Goal: Transaction & Acquisition: Purchase product/service

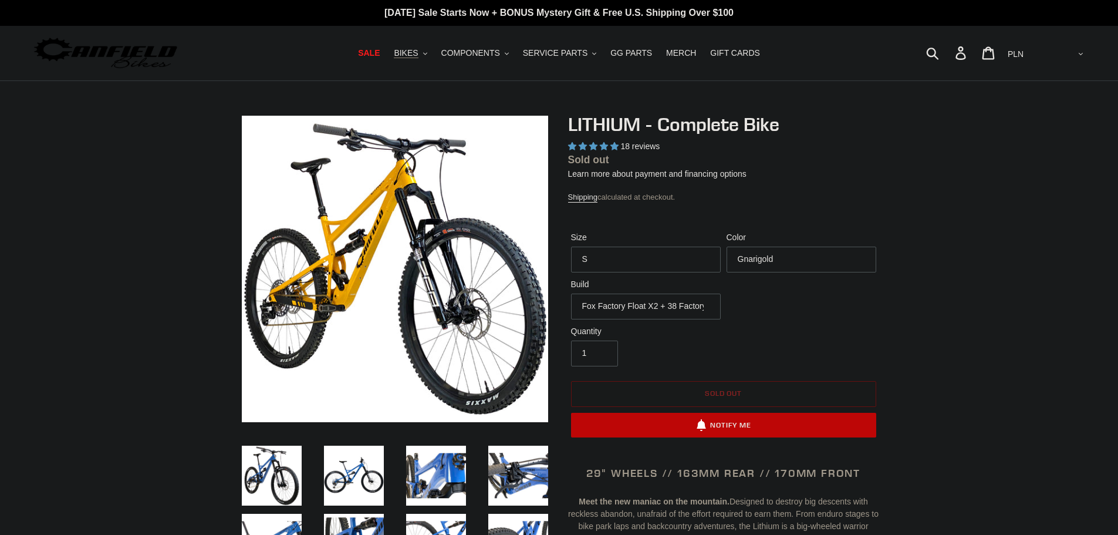
select select "highest-rating"
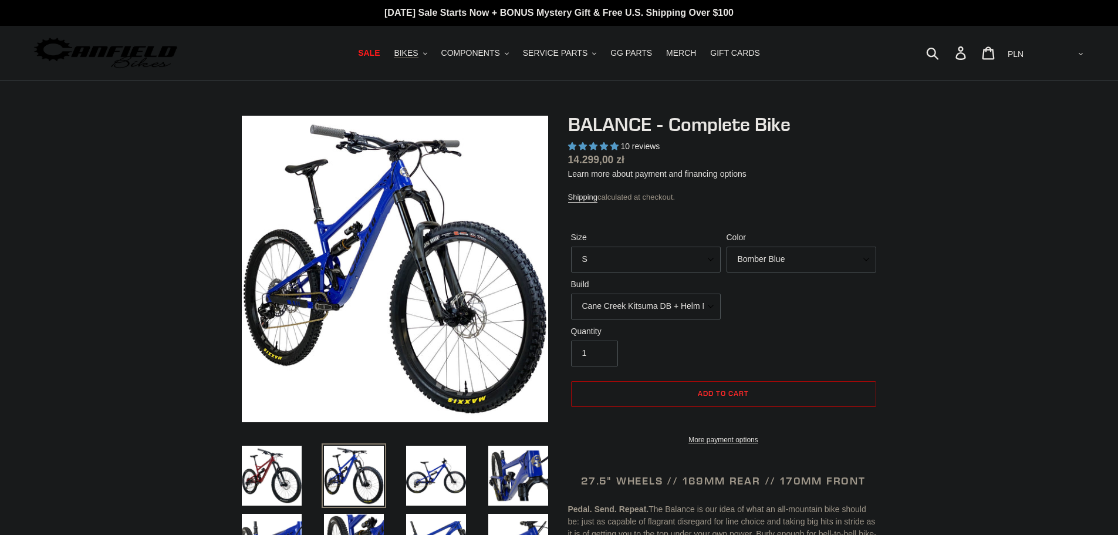
select select "highest-rating"
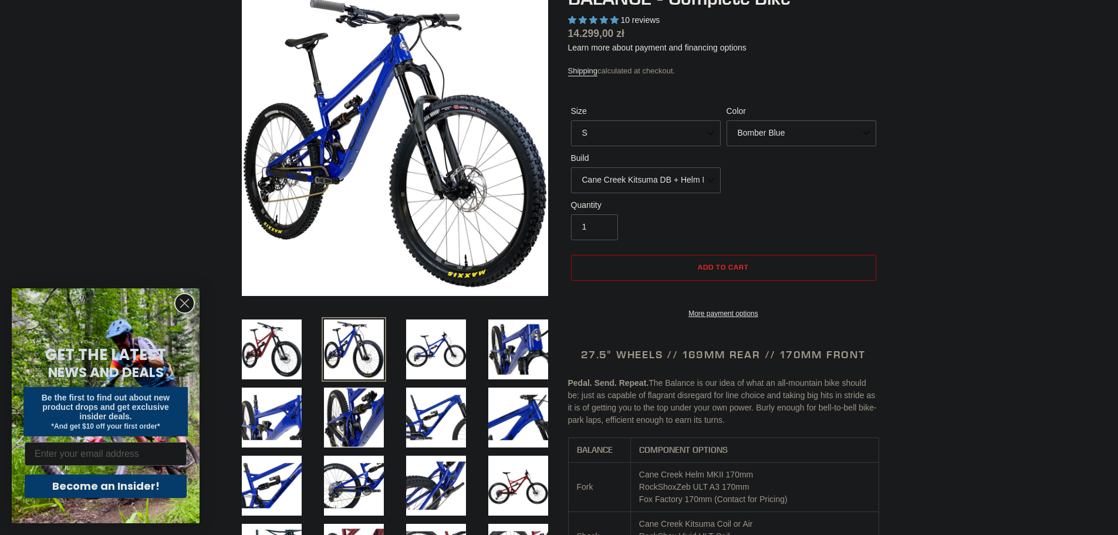
scroll to position [117, 0]
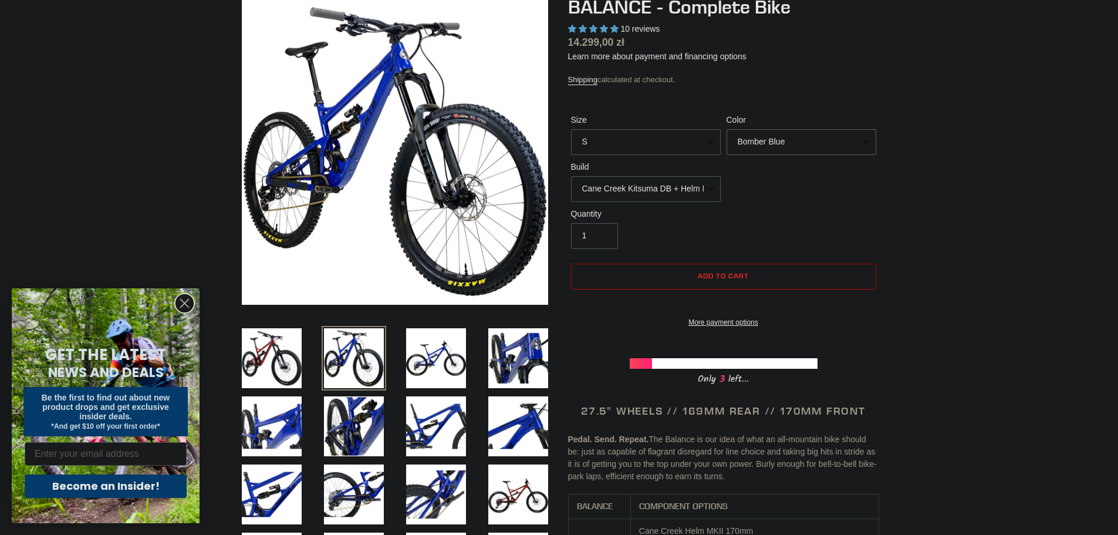
click at [782, 140] on select "Bomber Blue Goat's Blood Stealth Black" at bounding box center [802, 142] width 150 height 26
click at [727, 129] on select "Bomber Blue Goat's Blood Stealth Black" at bounding box center [802, 142] width 150 height 26
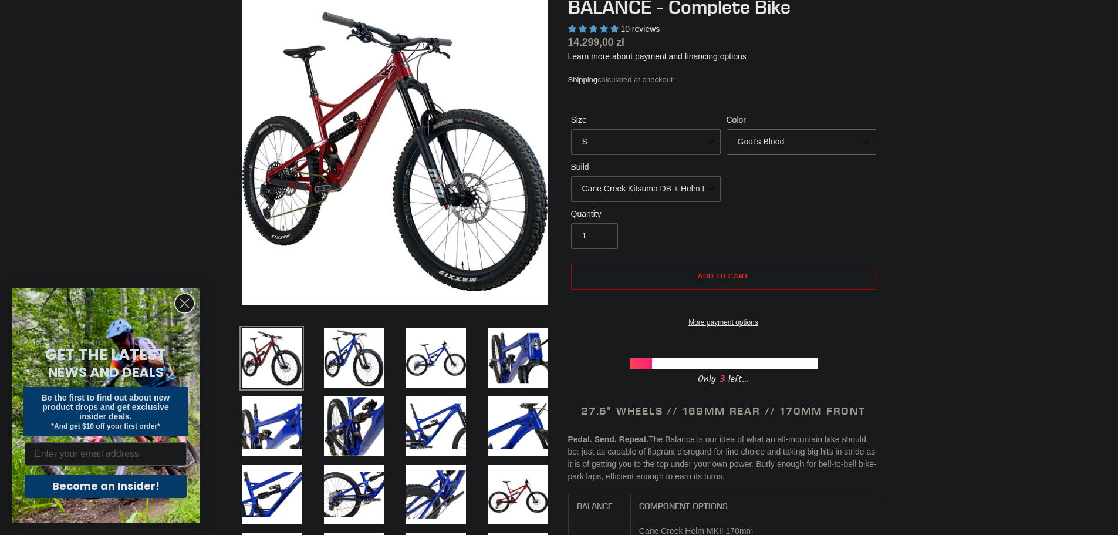
click at [795, 137] on select "Bomber Blue Goat's Blood Stealth Black" at bounding box center [802, 142] width 150 height 26
click at [727, 129] on select "Bomber Blue Goat's Blood Stealth Black" at bounding box center [802, 142] width 150 height 26
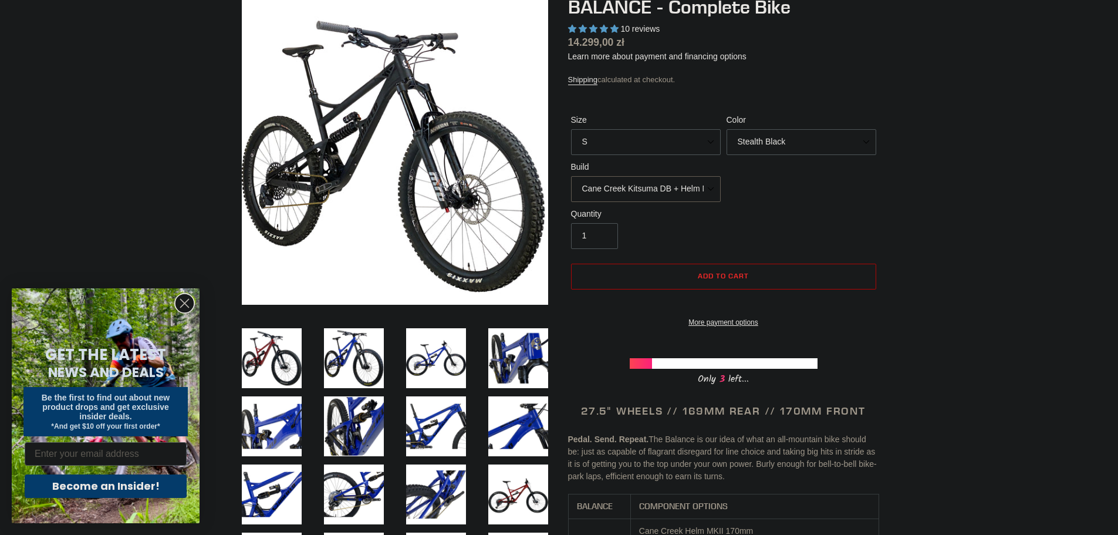
click at [673, 190] on select "Cane Creek Kitsuma DB + Helm MKII + SRAM GX Cane Creek Kitsuma DB + Helm MKII +…" at bounding box center [646, 189] width 150 height 26
click at [806, 146] on select "Bomber Blue Goat's Blood Stealth Black" at bounding box center [802, 142] width 150 height 26
select select "Bomber Blue"
click at [727, 129] on select "Bomber Blue Goat's Blood Stealth Black" at bounding box center [802, 142] width 150 height 26
click at [674, 183] on select "Cane Creek Kitsuma DB + Helm MKII + SRAM GX Cane Creek Kitsuma DB + Helm MKII +…" at bounding box center [646, 189] width 150 height 26
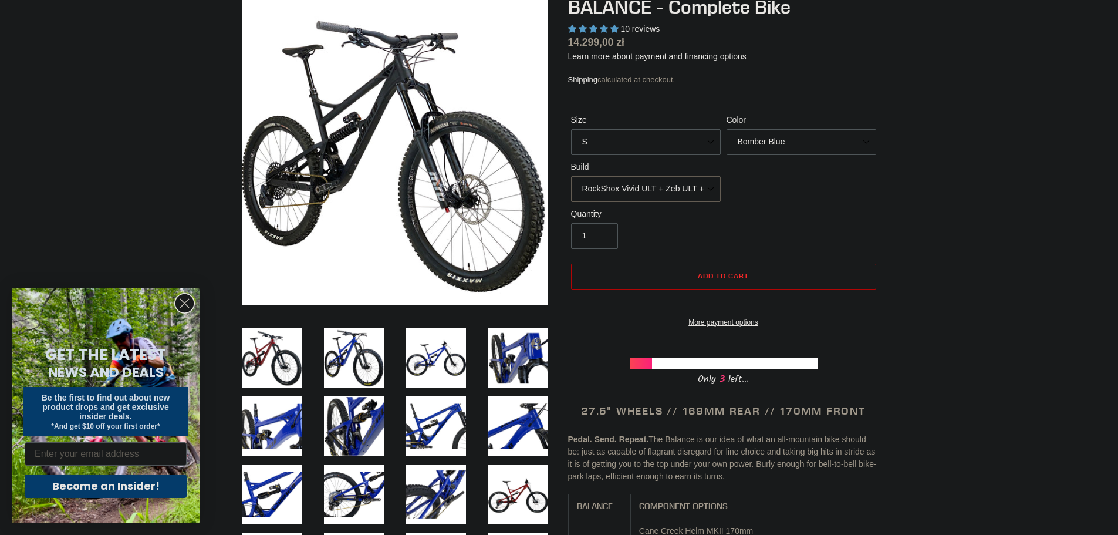
click at [571, 176] on select "Cane Creek Kitsuma DB + Helm MKII + SRAM GX Cane Creek Kitsuma DB + Helm MKII +…" at bounding box center [646, 189] width 150 height 26
click at [646, 202] on div "Size S M L XL Color Bomber Blue Goat's Blood Stealth Black Build Cane Creek Kit…" at bounding box center [723, 161] width 311 height 94
click at [720, 192] on select "Cane Creek Kitsuma DB + Helm MKII + SRAM GX Cane Creek Kitsuma DB + Helm MKII +…" at bounding box center [646, 189] width 150 height 26
click at [571, 176] on select "Cane Creek Kitsuma DB + Helm MKII + SRAM GX Cane Creek Kitsuma DB + Helm MKII +…" at bounding box center [646, 189] width 150 height 26
click at [678, 202] on div "Size S M L XL Color Bomber Blue Goat's Blood Stealth Black Build Cane Creek Kit…" at bounding box center [723, 161] width 311 height 94
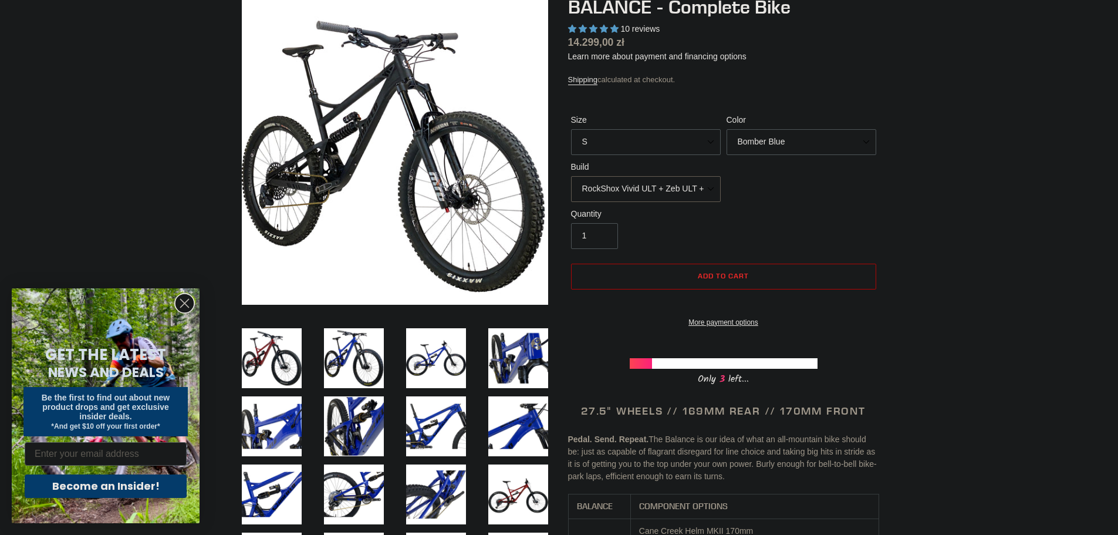
click at [698, 183] on select "Cane Creek Kitsuma DB + Helm MKII + SRAM GX Cane Creek Kitsuma DB + Helm MKII +…" at bounding box center [646, 189] width 150 height 26
click at [571, 176] on select "Cane Creek Kitsuma DB + Helm MKII + SRAM GX Cane Creek Kitsuma DB + Helm MKII +…" at bounding box center [646, 189] width 150 height 26
drag, startPoint x: 673, startPoint y: 182, endPoint x: 678, endPoint y: 191, distance: 10.3
click at [673, 182] on select "Cane Creek Kitsuma DB + Helm MKII + SRAM GX Cane Creek Kitsuma DB + Helm MKII +…" at bounding box center [646, 189] width 150 height 26
select select "RockShox Vivid ULT + Zeb ULT + SRAM GX"
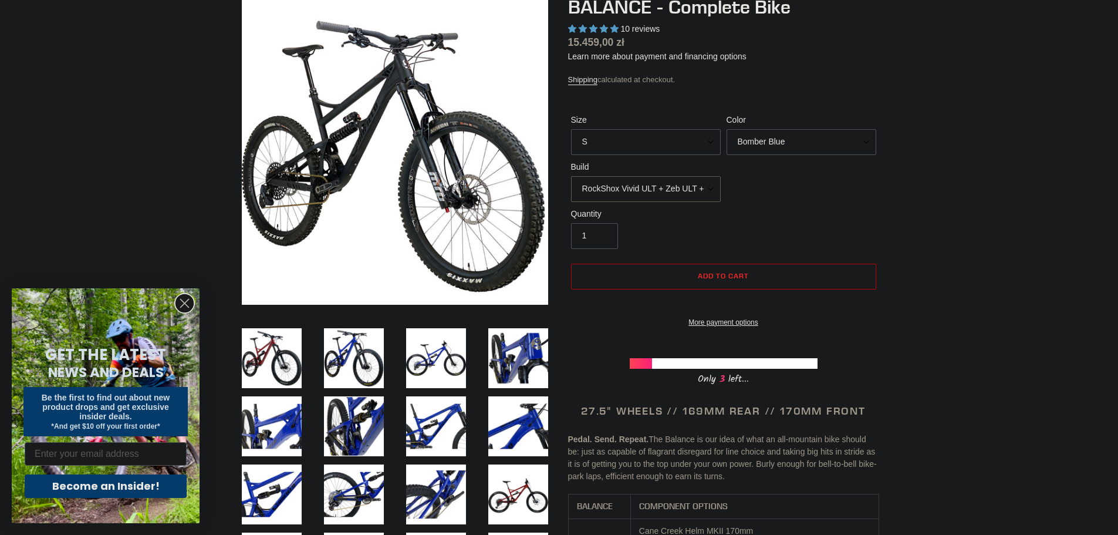
click at [571, 176] on select "Cane Creek Kitsuma DB + Helm MKII + SRAM GX Cane Creek Kitsuma DB + Helm MKII +…" at bounding box center [646, 189] width 150 height 26
click at [684, 194] on select "Cane Creek Kitsuma DB + Helm MKII + SRAM GX Cane Creek Kitsuma DB + Helm MKII +…" at bounding box center [646, 189] width 150 height 26
click at [847, 201] on div "Size S M L XL Color Bomber Blue Goat's Blood Stealth Black Build Cane Creek Kit…" at bounding box center [723, 161] width 311 height 94
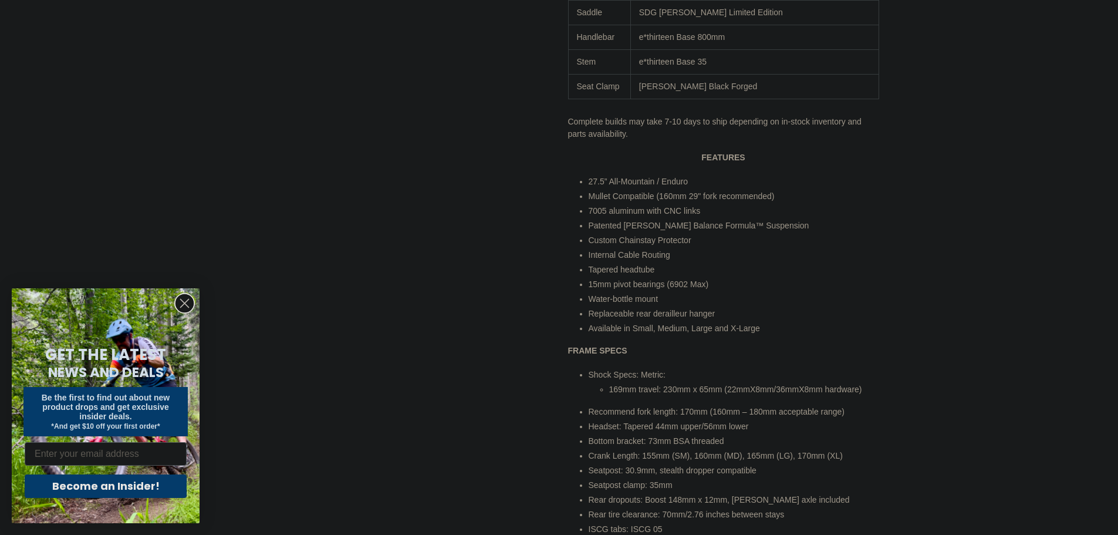
scroll to position [939, 0]
